Goal: Task Accomplishment & Management: Use online tool/utility

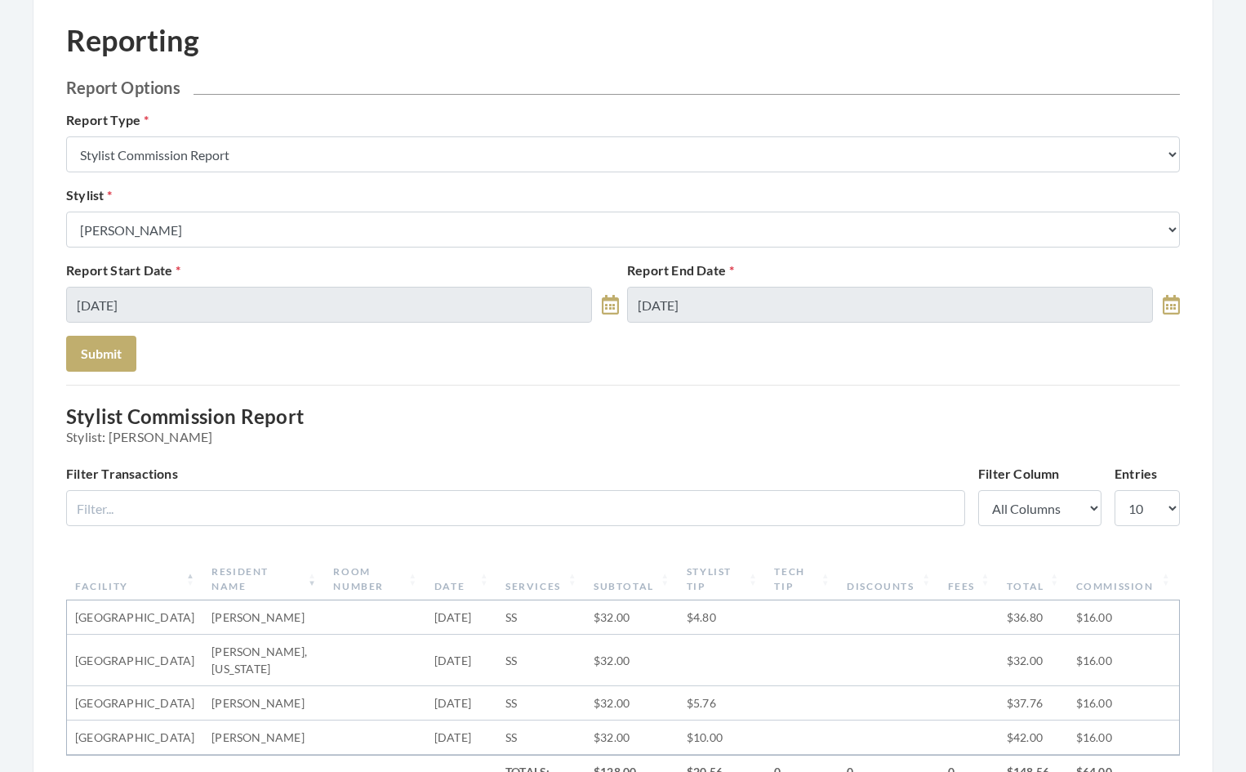
scroll to position [82, 0]
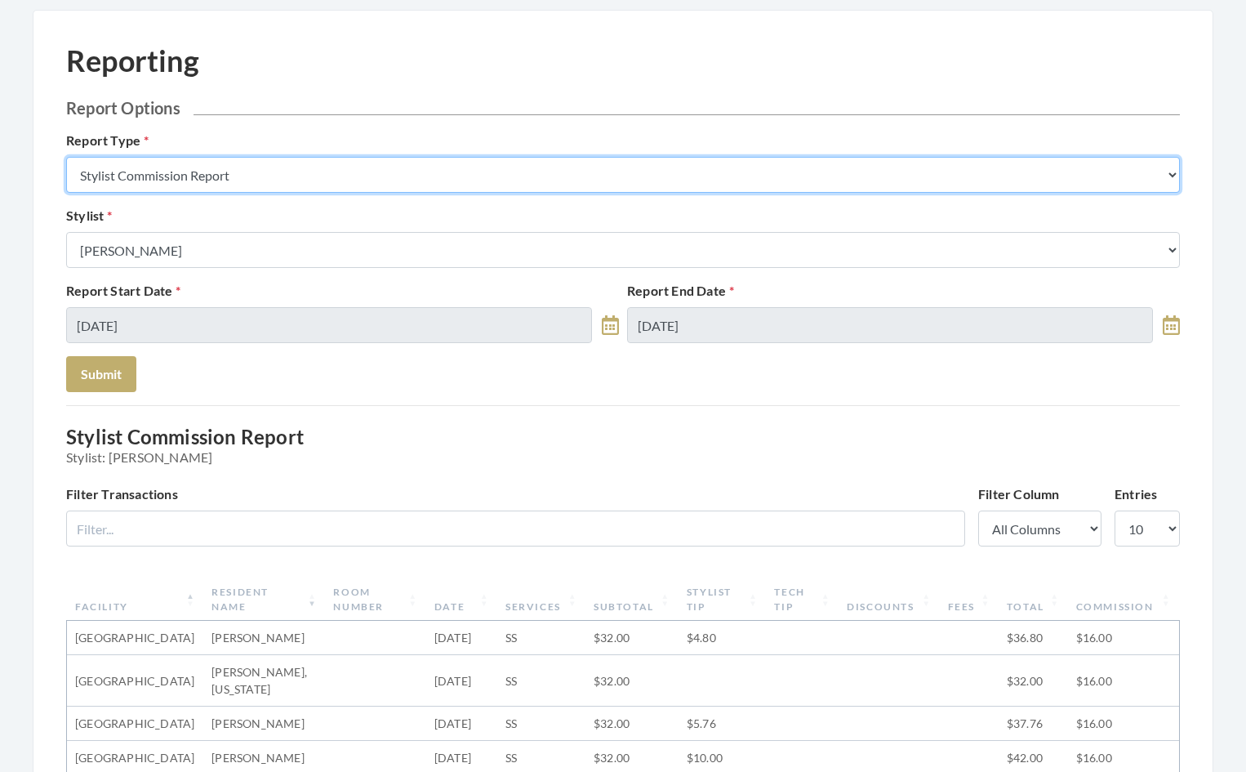
click at [301, 172] on select "Stylist Commission Report Tech Payroll Report Facility Billing Report Individua…" at bounding box center [623, 175] width 1114 height 36
select select "facility"
click at [66, 157] on select "Stylist Commission Report Tech Payroll Report Facility Billing Report Individua…" at bounding box center [623, 175] width 1114 height 36
select select
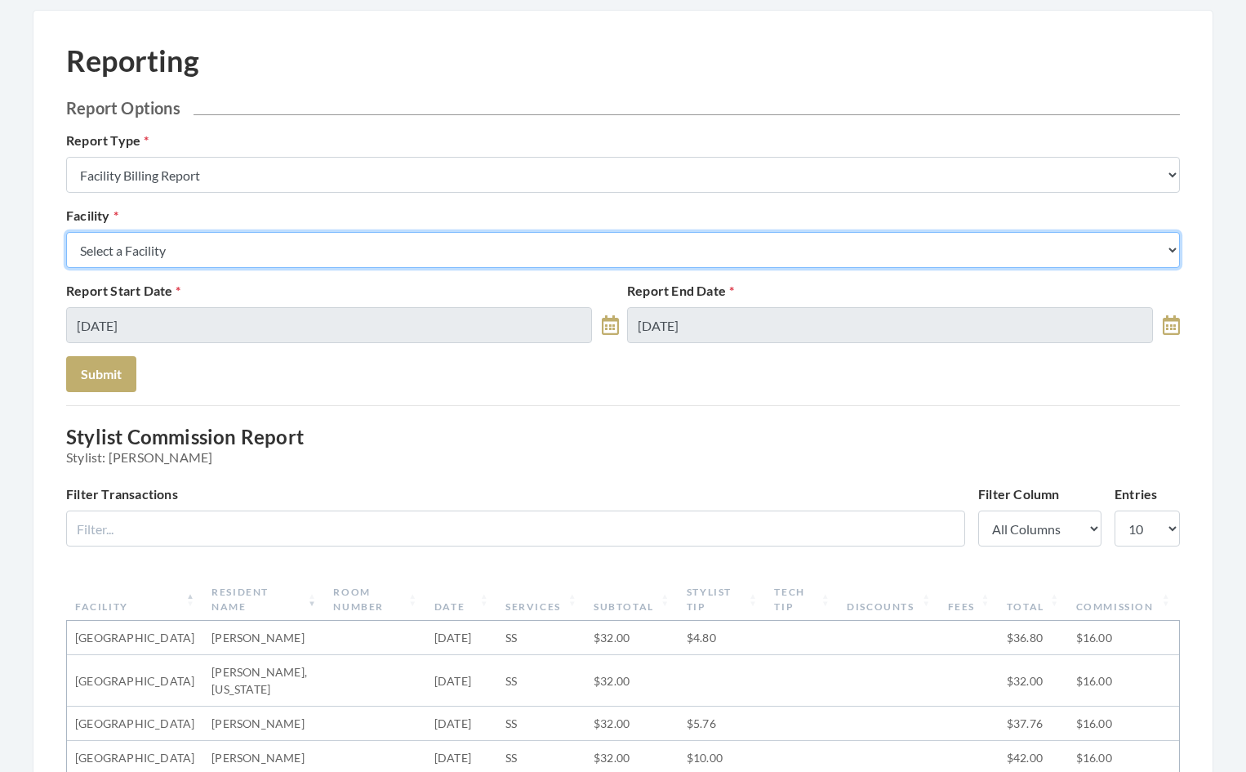
click at [223, 246] on select "Select a Facility [GEOGRAPHIC_DATA] [GEOGRAPHIC_DATA] [PERSON_NAME][GEOGRAPHIC_…" at bounding box center [623, 250] width 1114 height 36
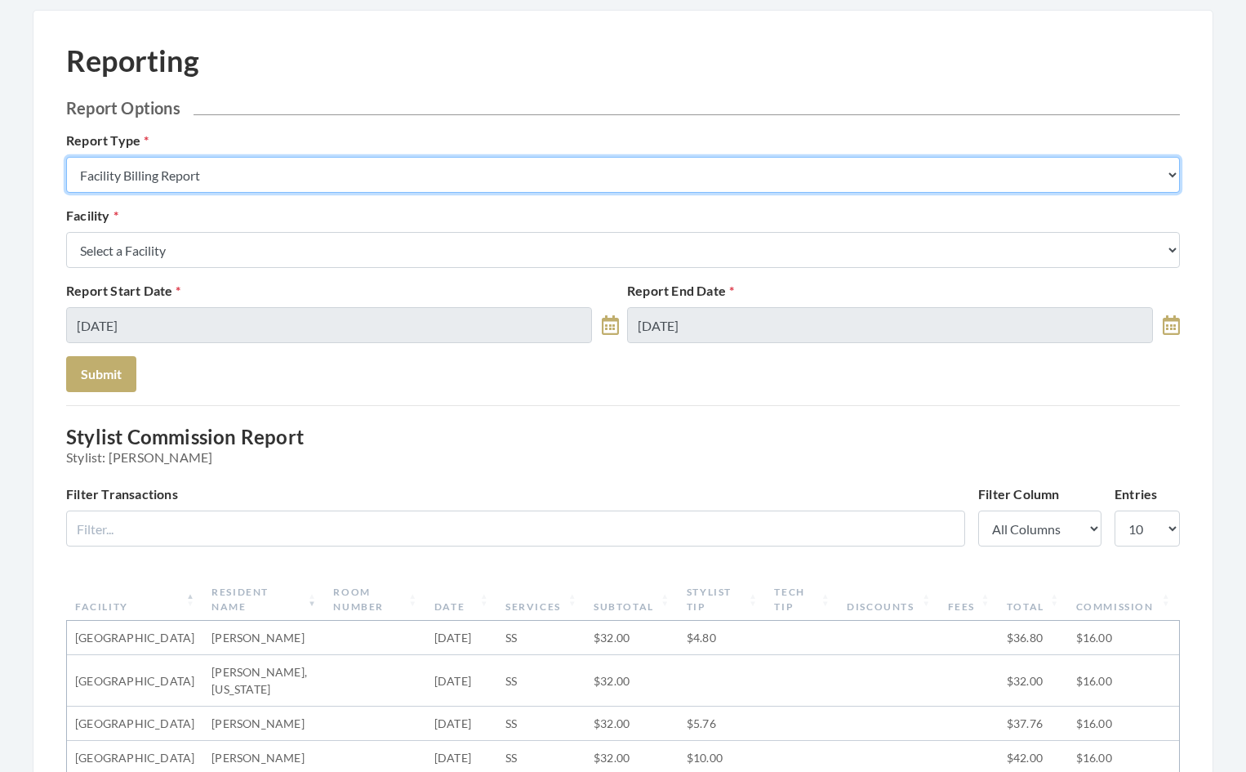
click at [323, 176] on select "Stylist Commission Report Tech Payroll Report Facility Billing Report Individua…" at bounding box center [623, 175] width 1114 height 36
select select "service"
click at [66, 157] on select "Stylist Commission Report Tech Payroll Report Facility Billing Report Individua…" at bounding box center [623, 175] width 1114 height 36
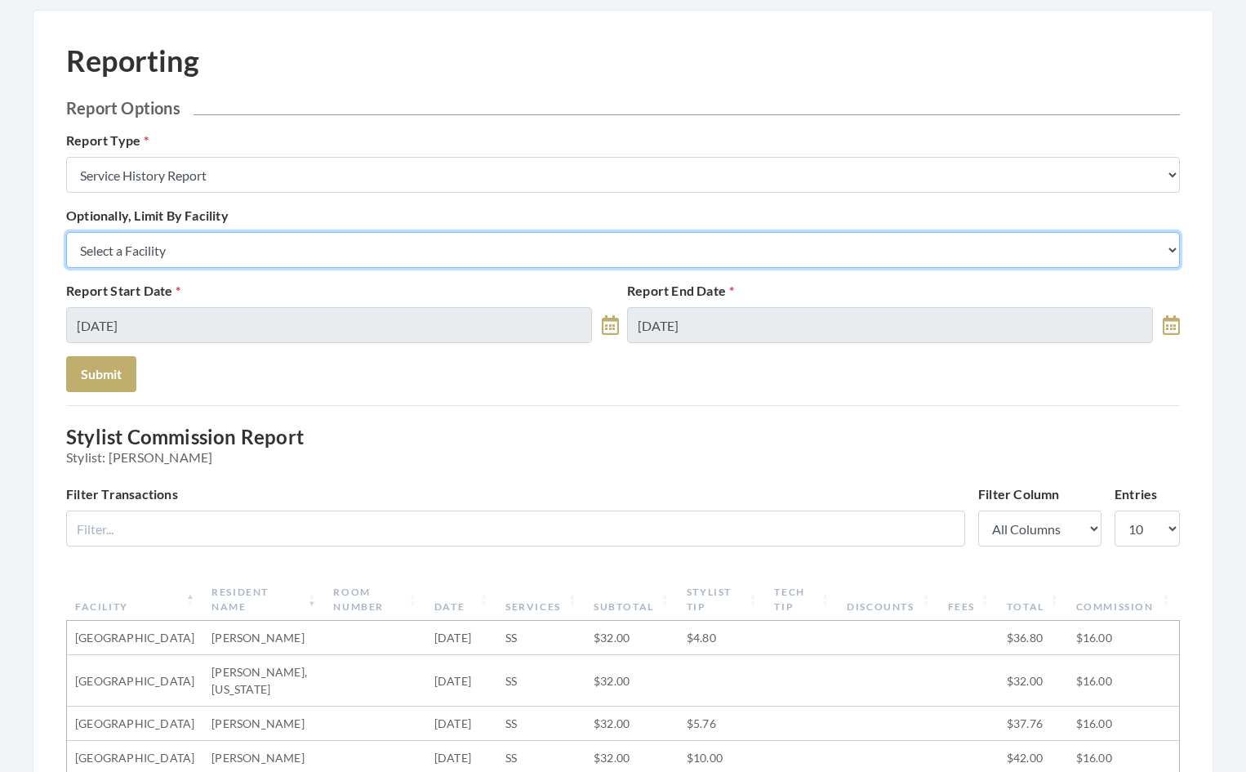
click at [265, 256] on select "Select a Facility [GEOGRAPHIC_DATA] [GEOGRAPHIC_DATA] [PERSON_NAME][GEOGRAPHIC_…" at bounding box center [623, 250] width 1114 height 36
select select "54"
click at [66, 232] on select "Select a Facility [GEOGRAPHIC_DATA] [GEOGRAPHIC_DATA] [PERSON_NAME][GEOGRAPHIC_…" at bounding box center [623, 250] width 1114 height 36
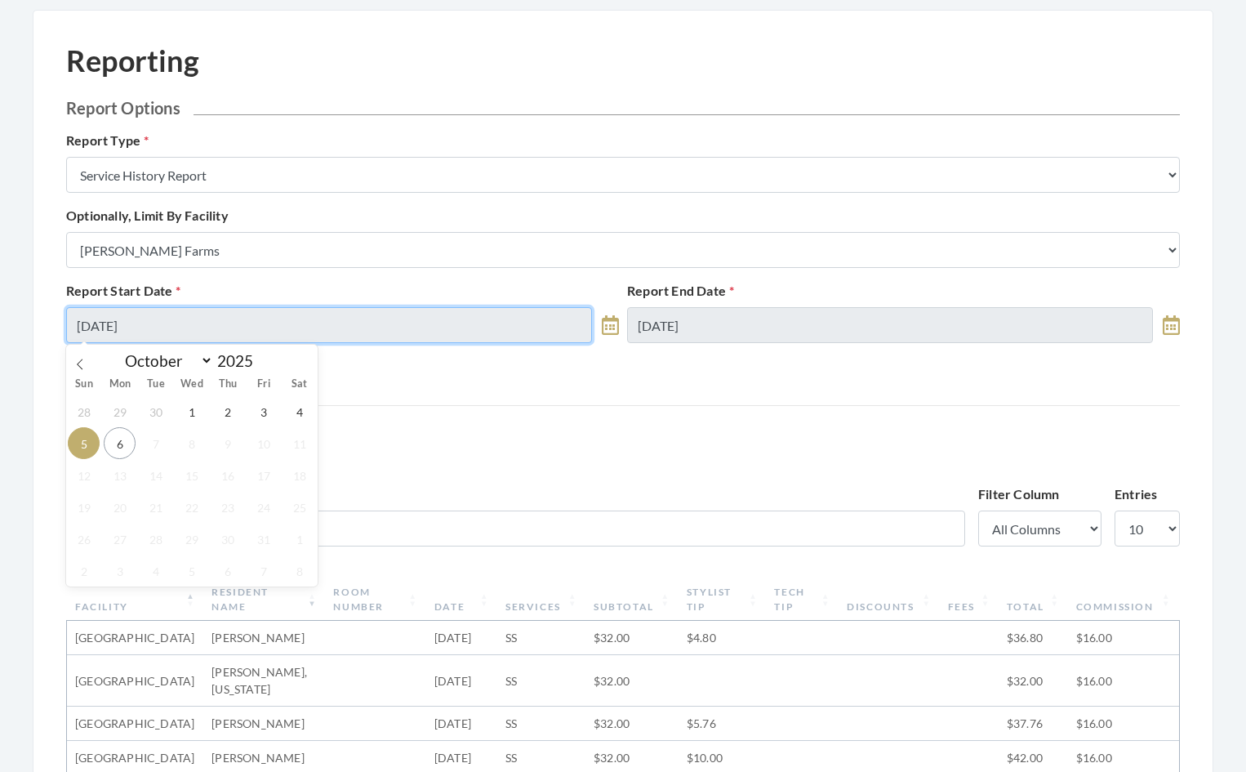
click at [237, 331] on input "[DATE]" at bounding box center [329, 325] width 526 height 36
click at [82, 367] on icon at bounding box center [79, 364] width 11 height 11
select select "8"
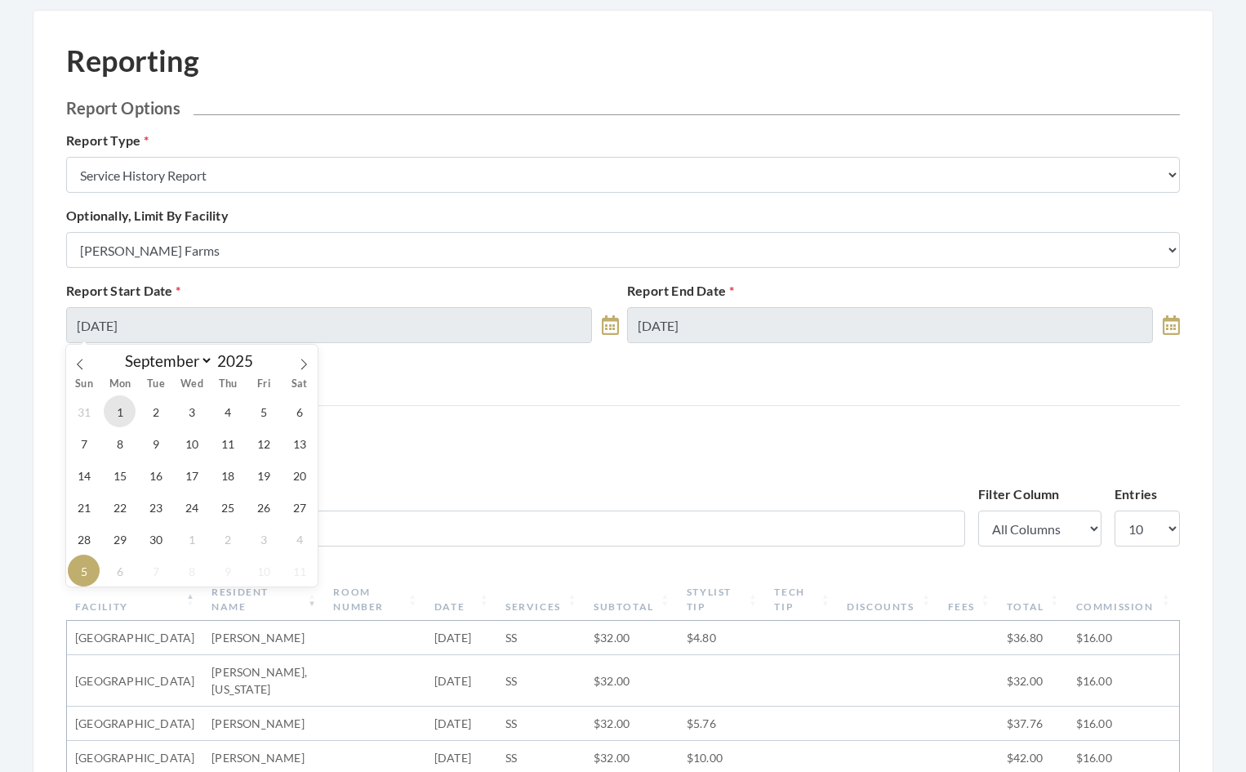
click at [122, 411] on span "1" at bounding box center [120, 411] width 32 height 32
type input "[DATE]"
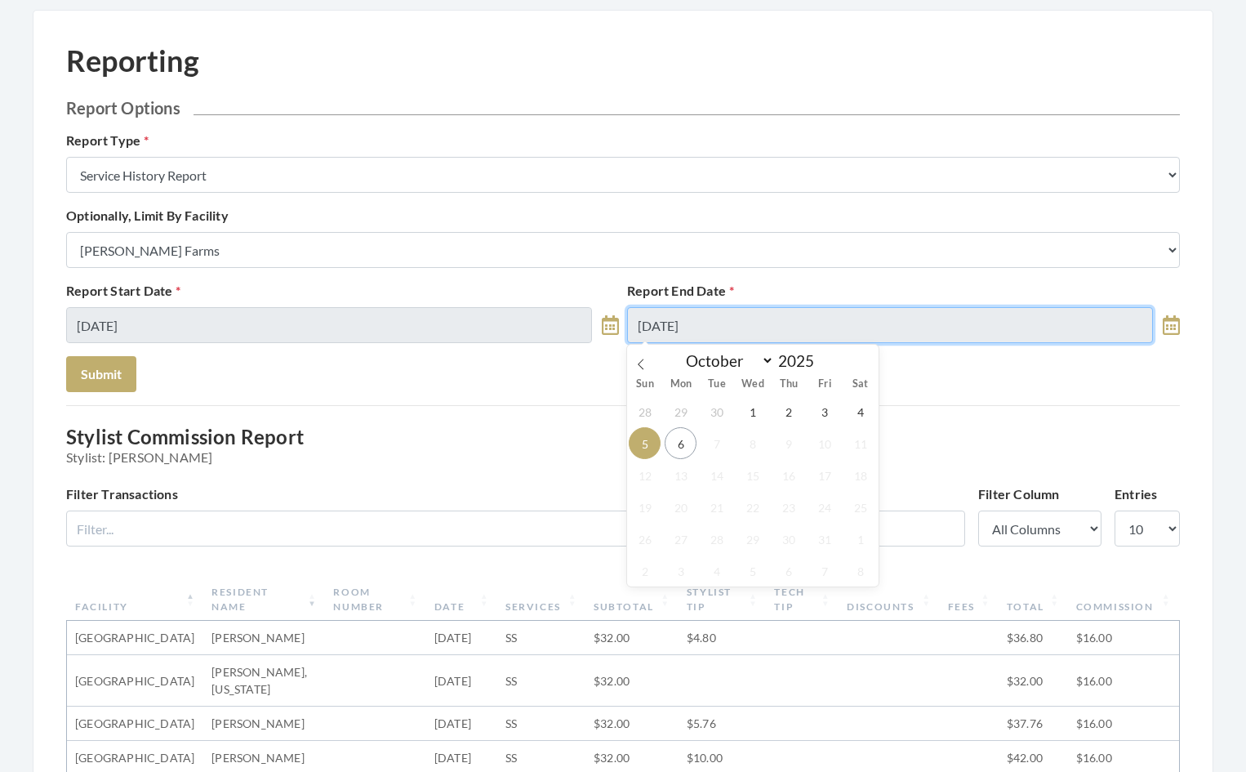
click at [744, 331] on input "[DATE]" at bounding box center [890, 325] width 526 height 36
click at [637, 360] on icon at bounding box center [640, 364] width 11 height 11
select select "8"
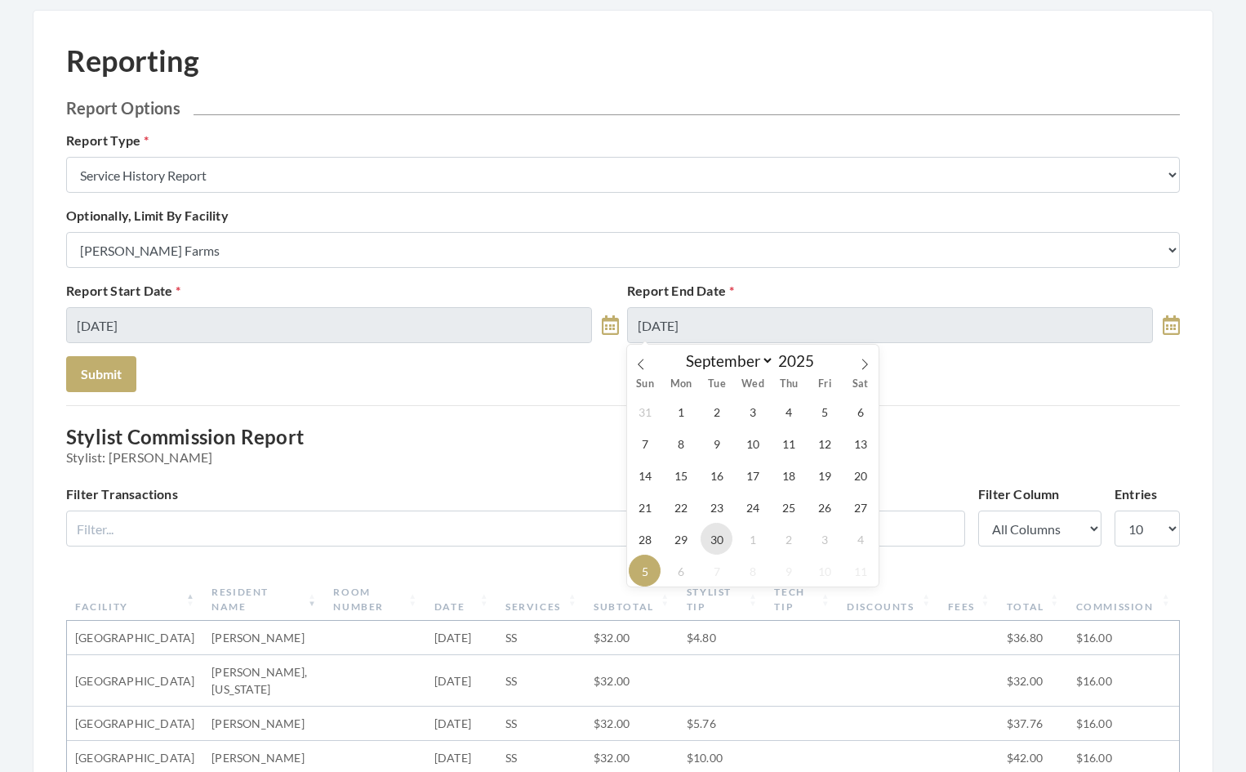
click at [712, 537] on span "30" at bounding box center [717, 539] width 32 height 32
type input "[DATE]"
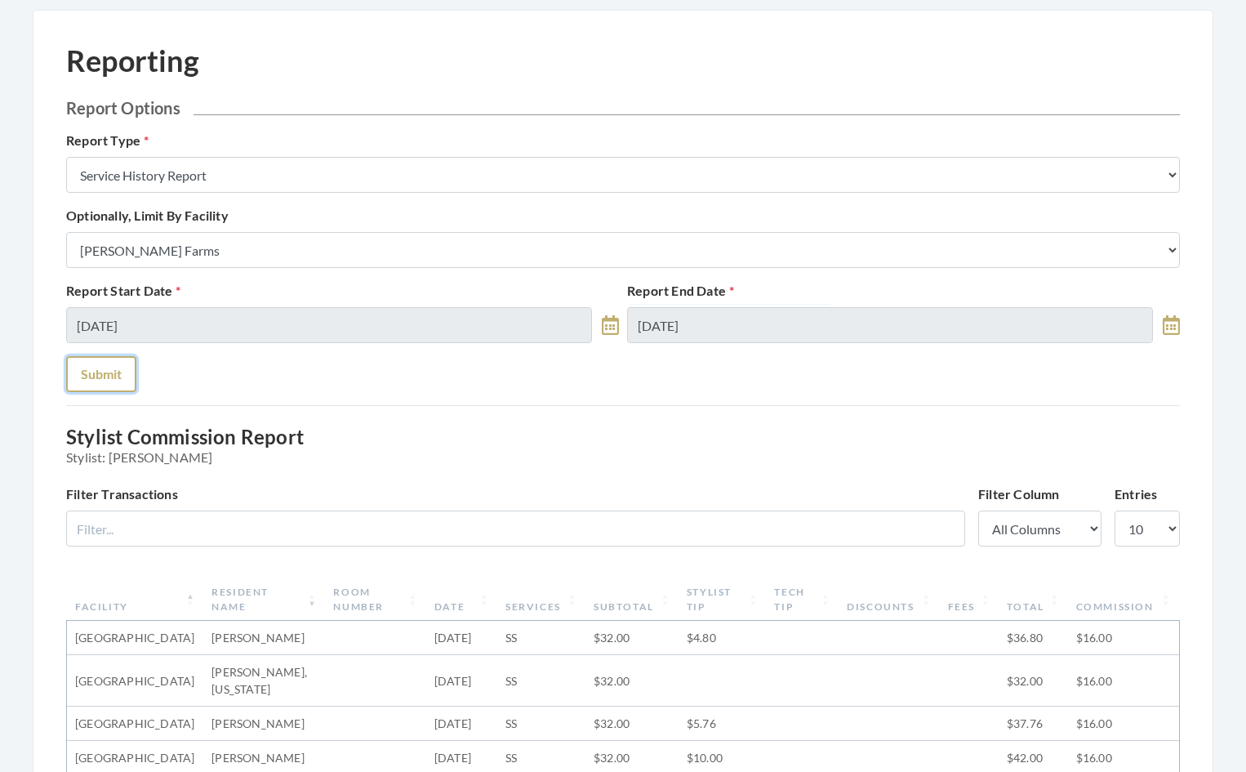
click at [111, 372] on button "Submit" at bounding box center [101, 374] width 70 height 36
